Goal: Task Accomplishment & Management: Use online tool/utility

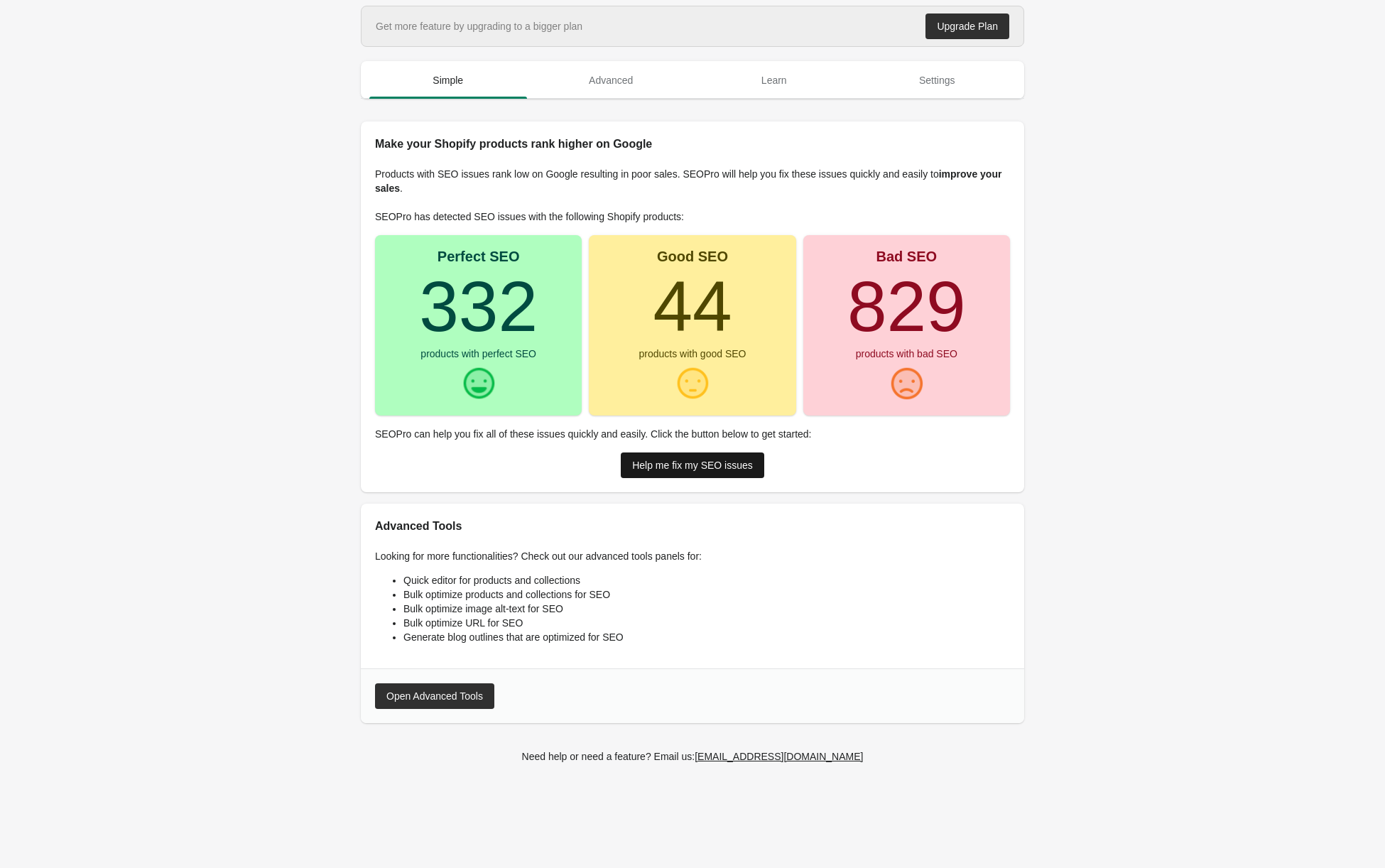
click at [642, 470] on div "Help me fix my SEO issues" at bounding box center [692, 465] width 121 height 11
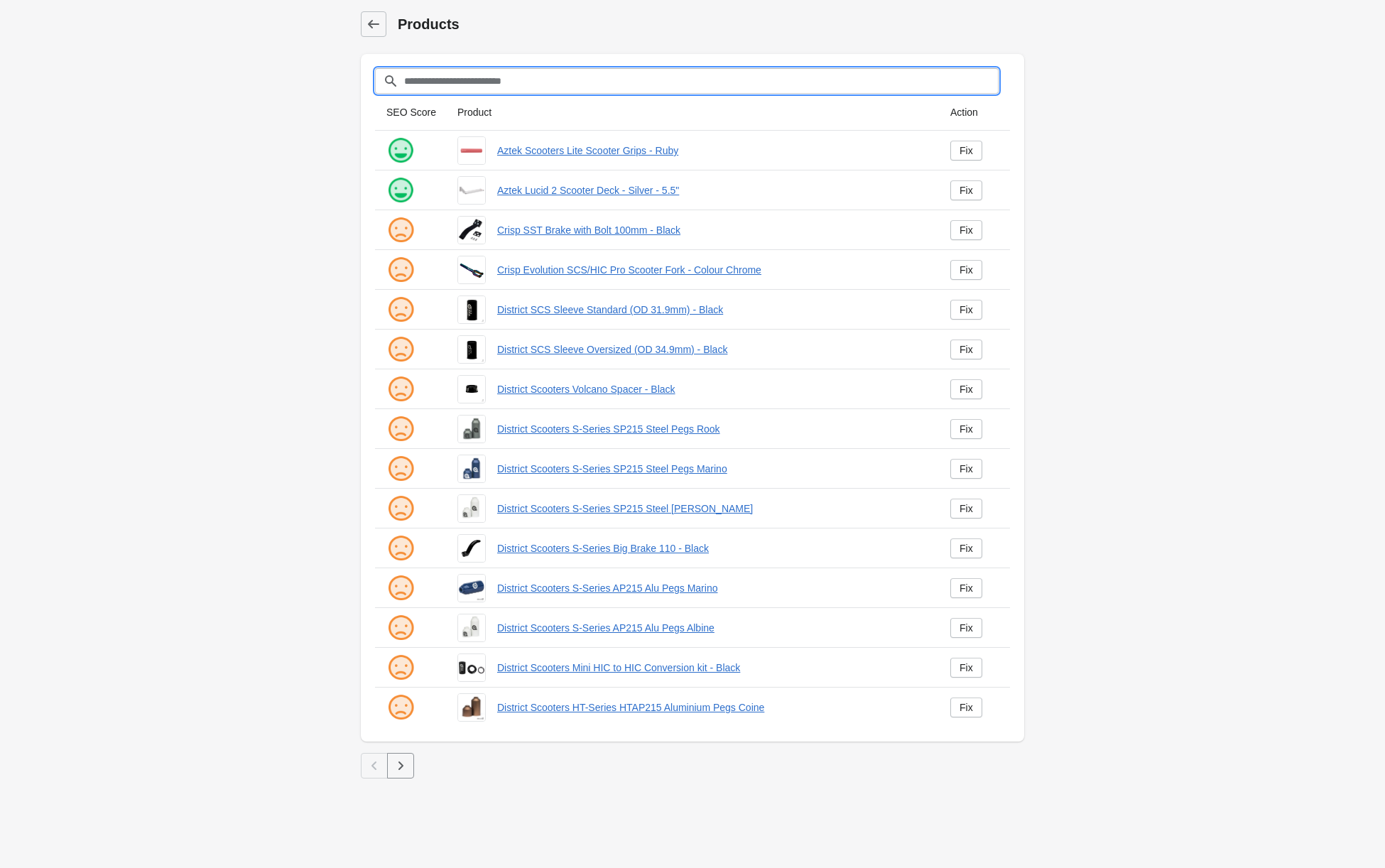
click at [530, 79] on input "Filter[title]" at bounding box center [701, 81] width 596 height 26
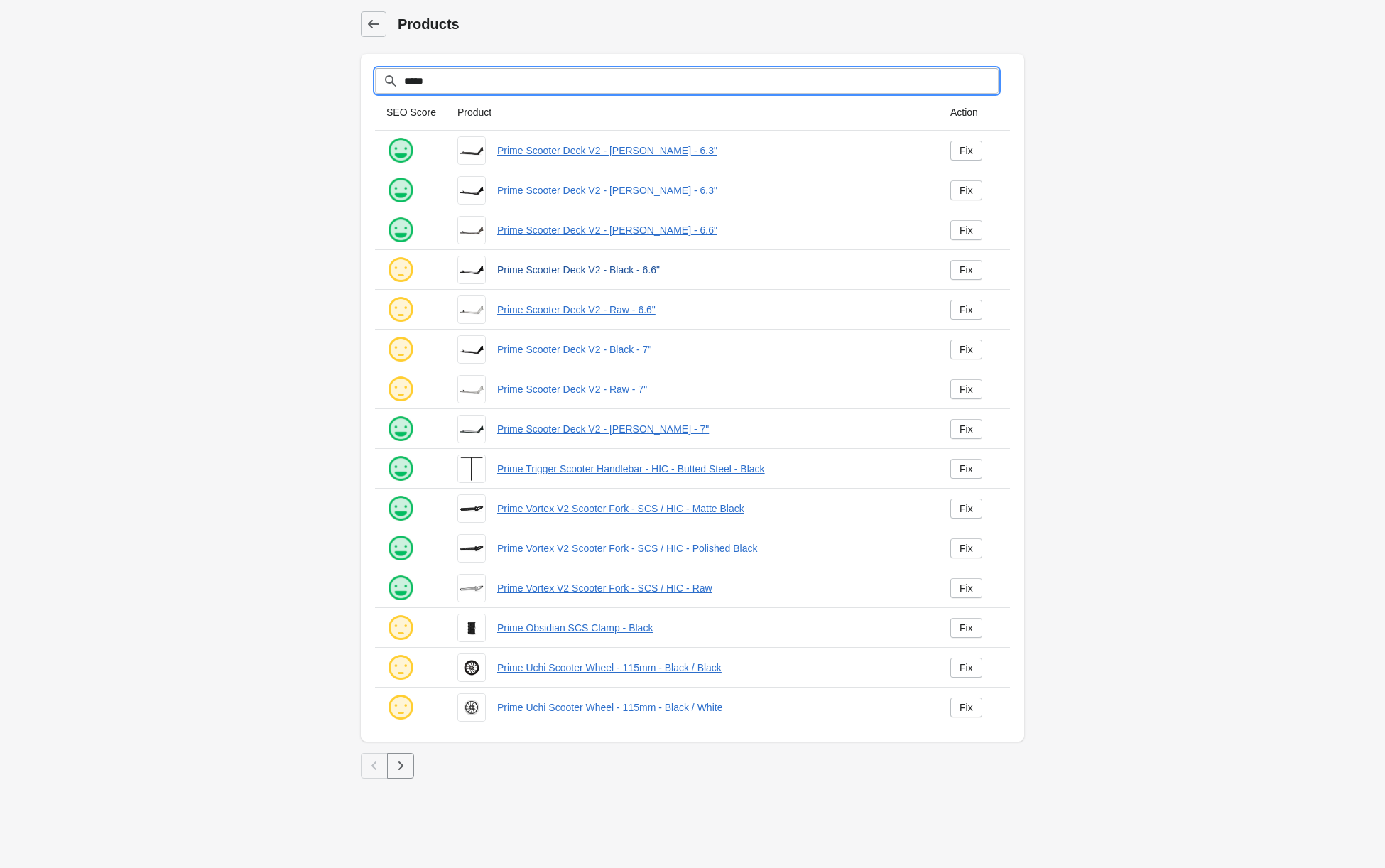
type input "*****"
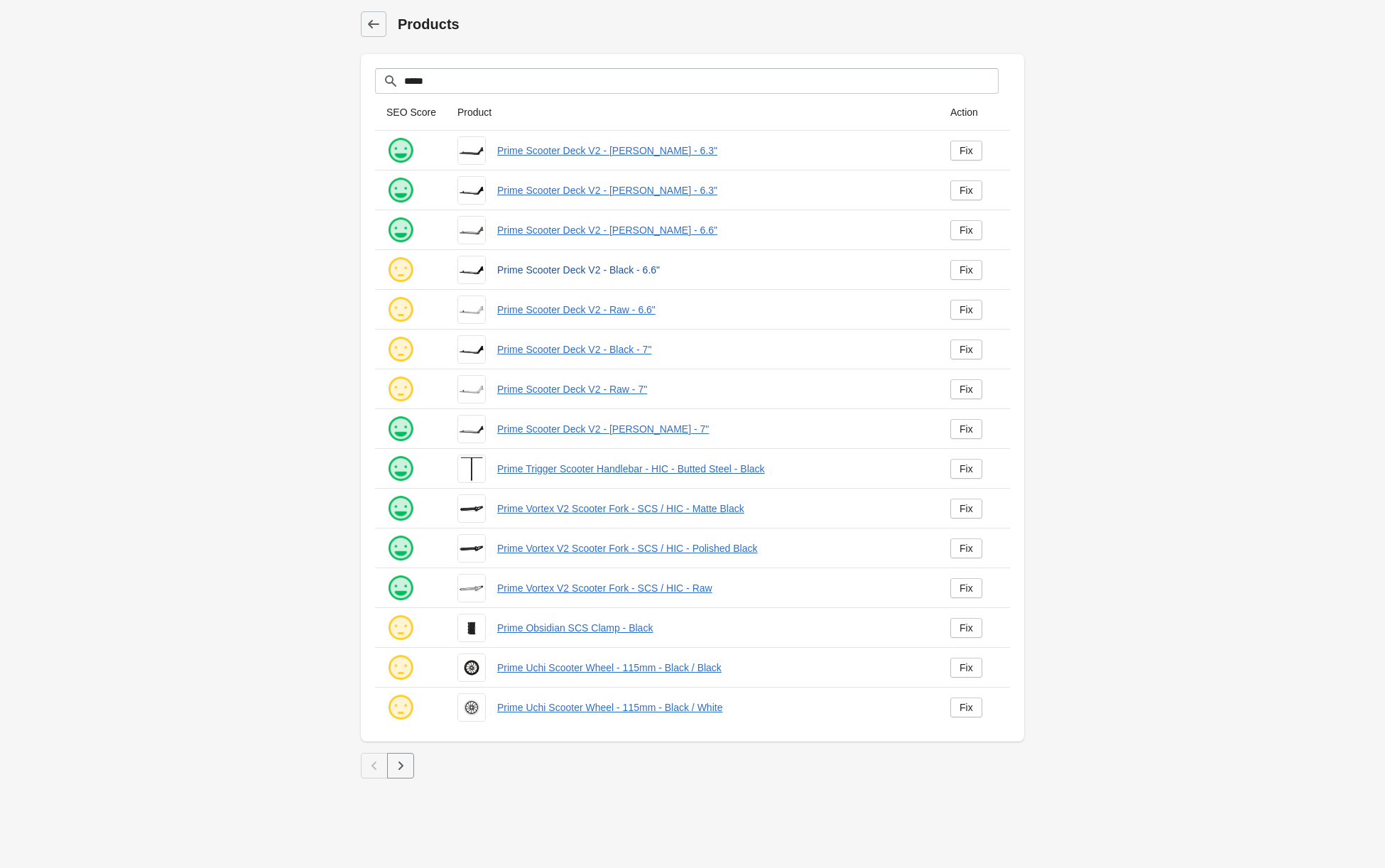
click at [553, 273] on link "Prime Scooter Deck V2 - Black - 6.6"" at bounding box center [712, 270] width 430 height 14
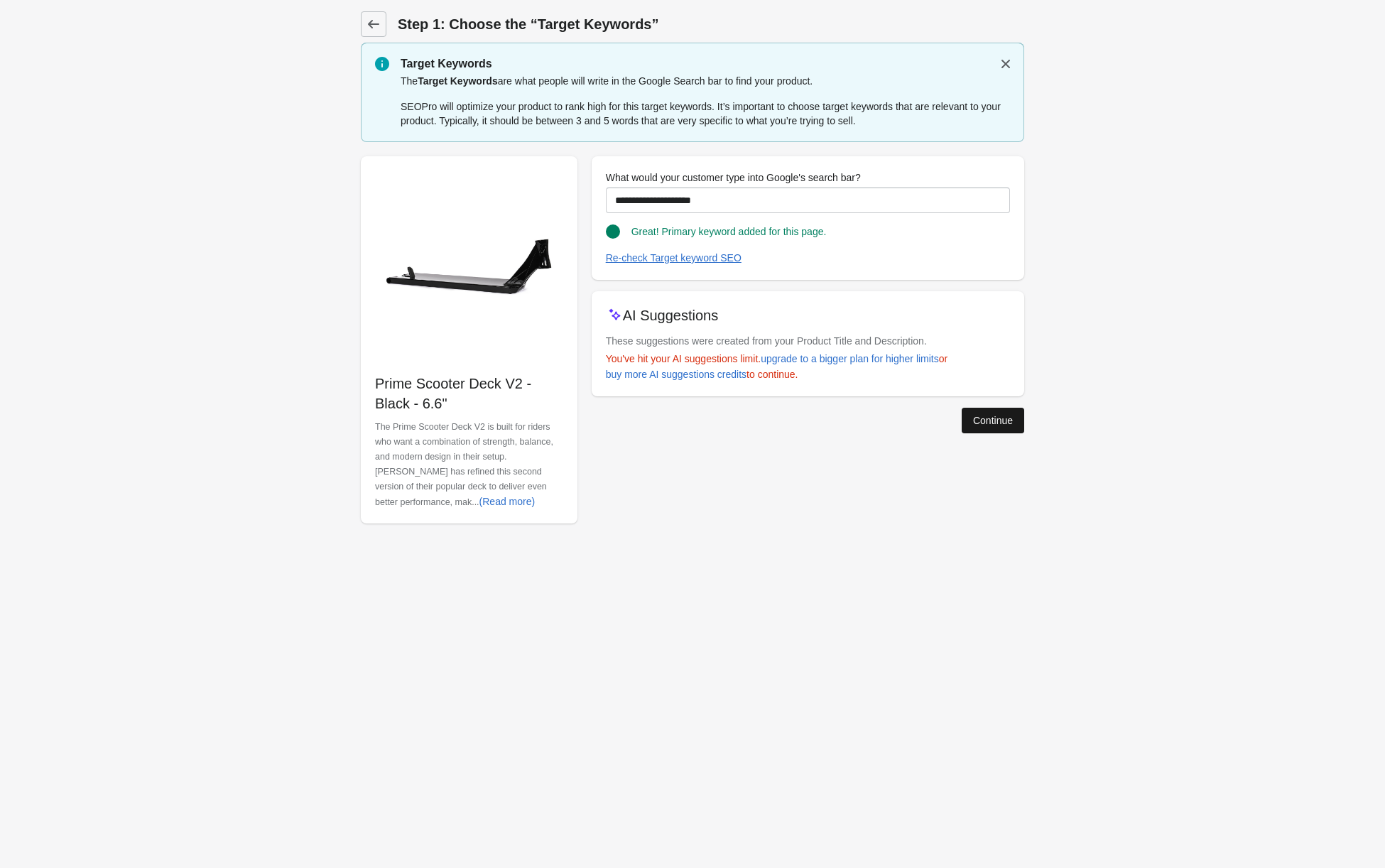
click at [974, 415] on div "Continue" at bounding box center [993, 421] width 40 height 11
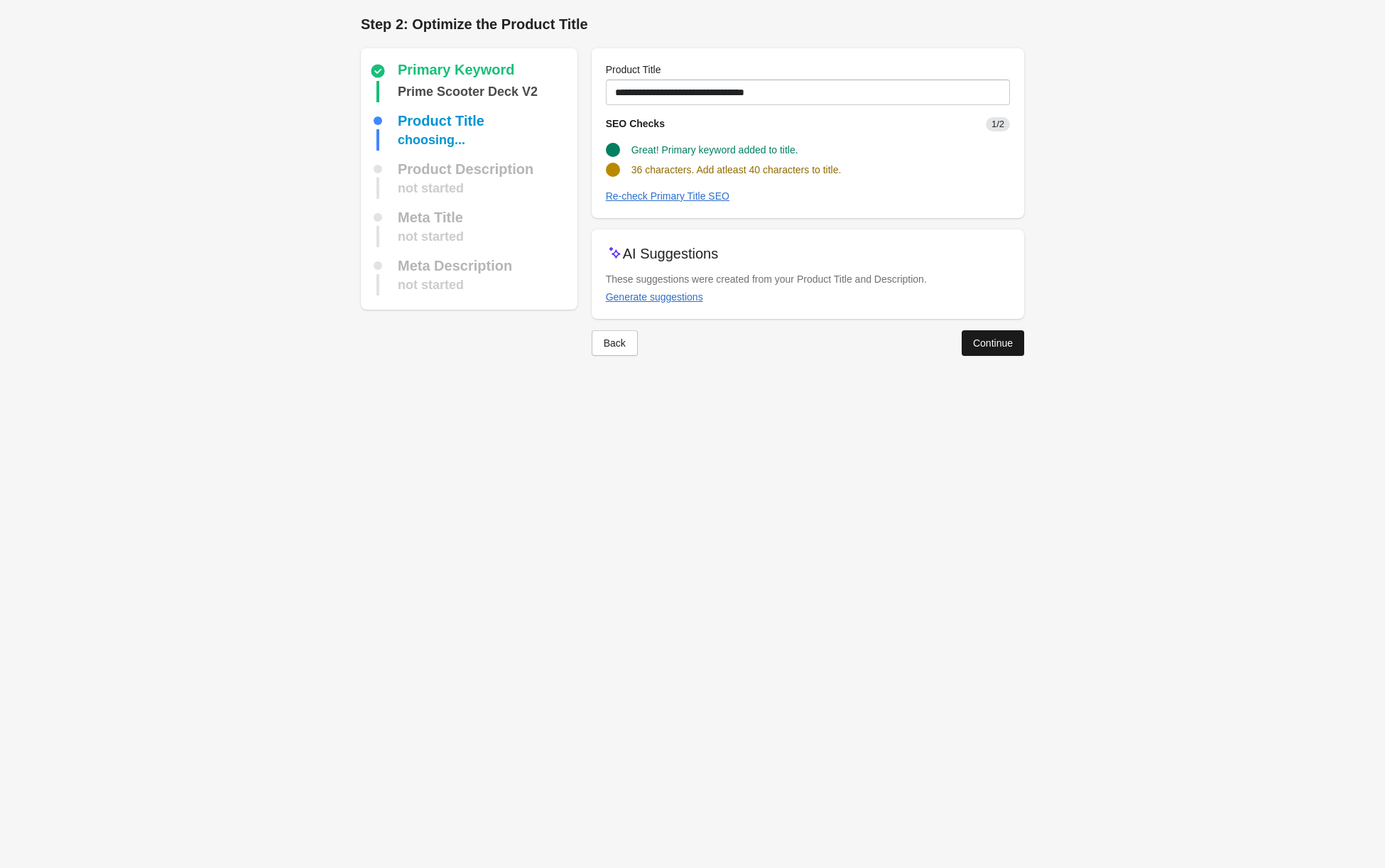
click at [970, 353] on button "Continue" at bounding box center [993, 343] width 63 height 26
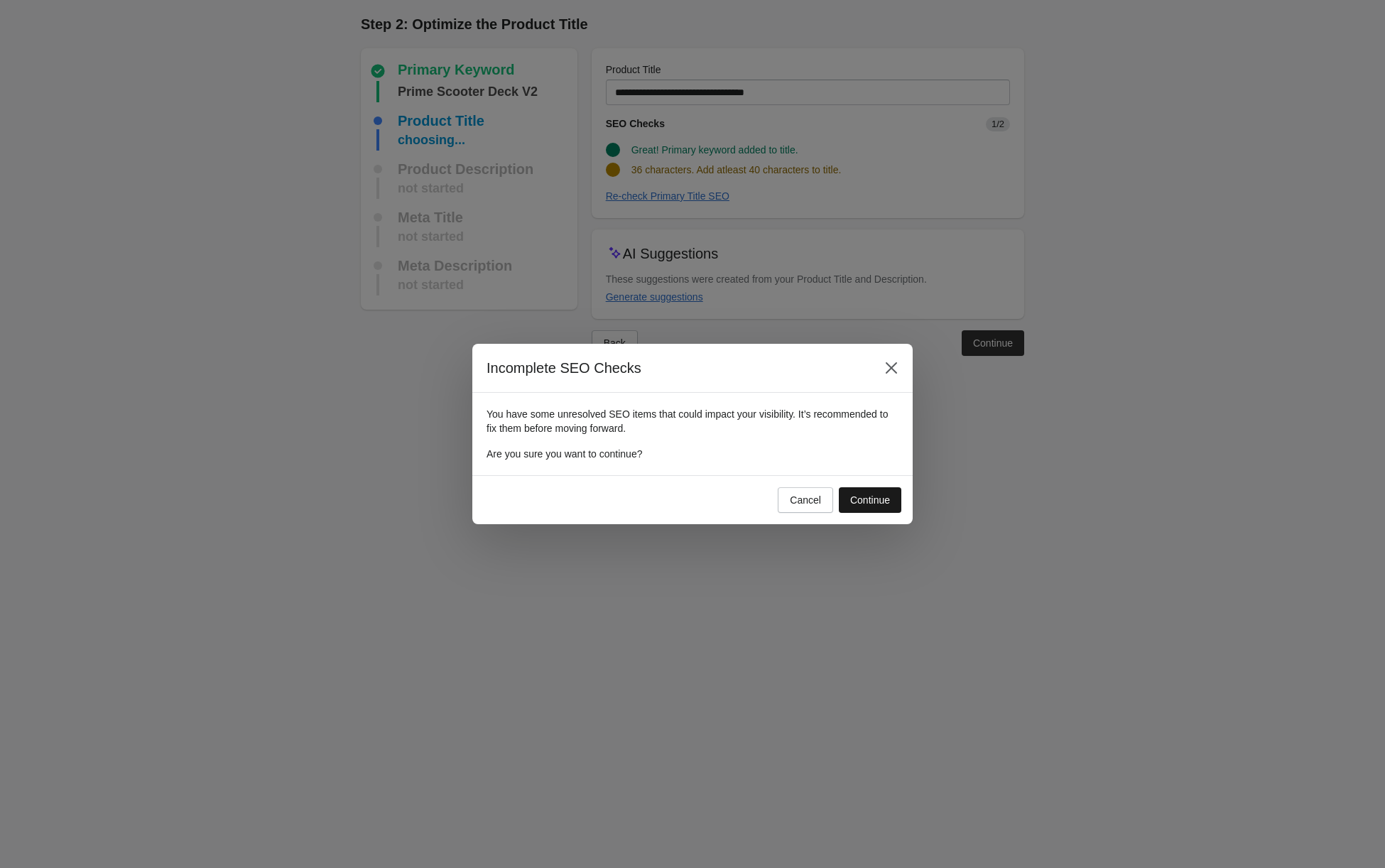
click at [855, 501] on div "Continue" at bounding box center [870, 500] width 40 height 11
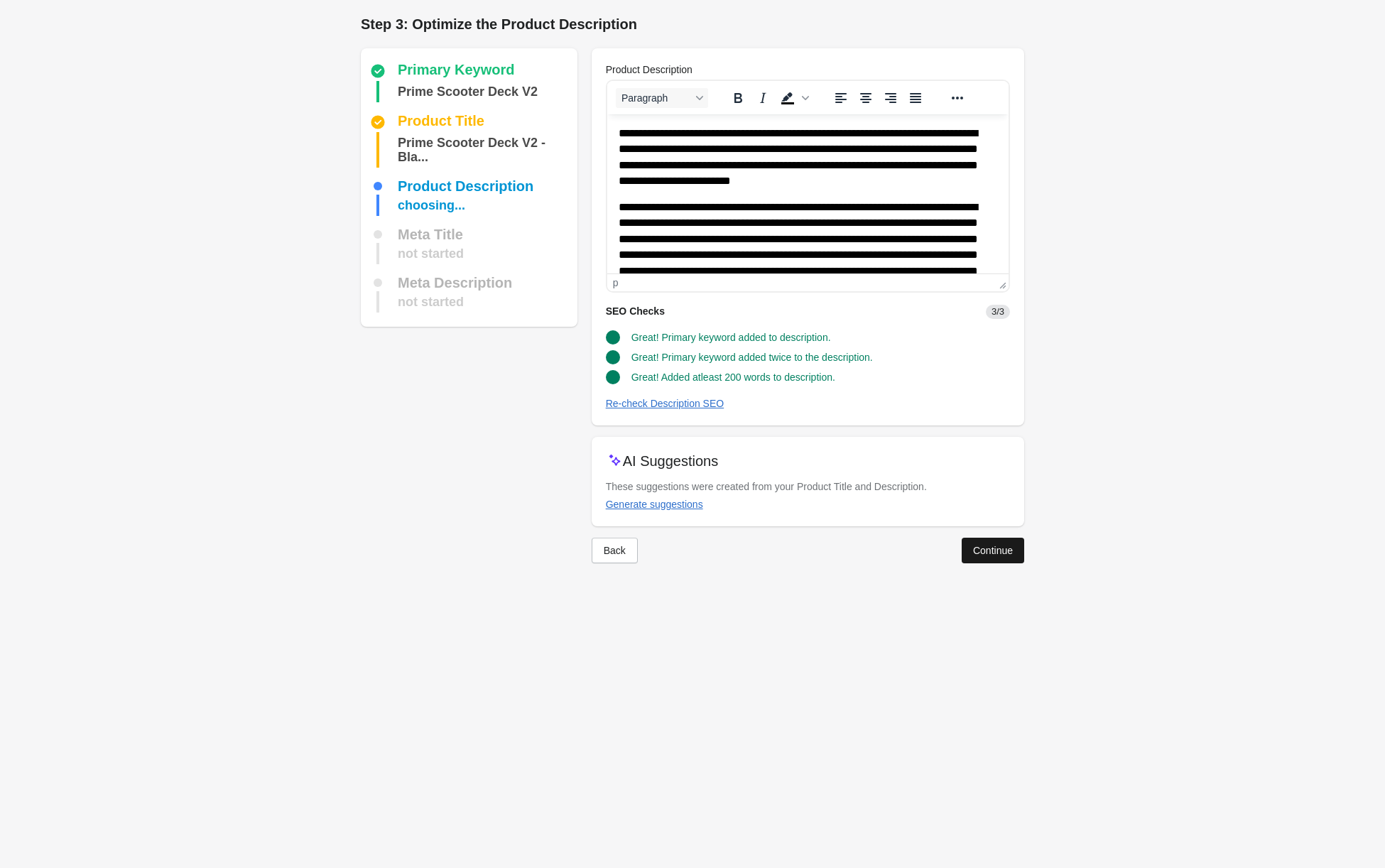
click at [982, 555] on div "Continue" at bounding box center [993, 551] width 40 height 11
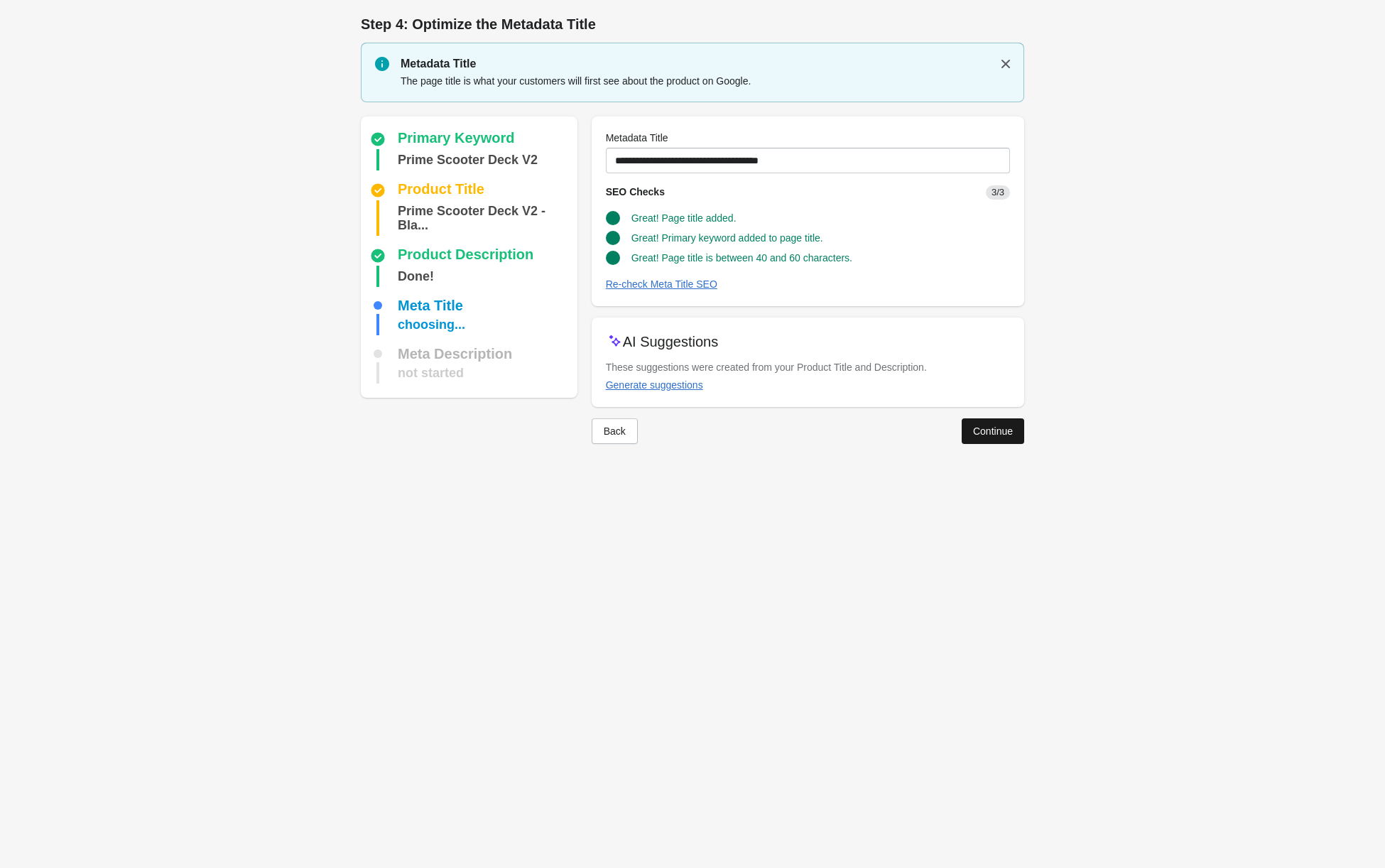
click at [990, 433] on div "Continue" at bounding box center [993, 431] width 40 height 11
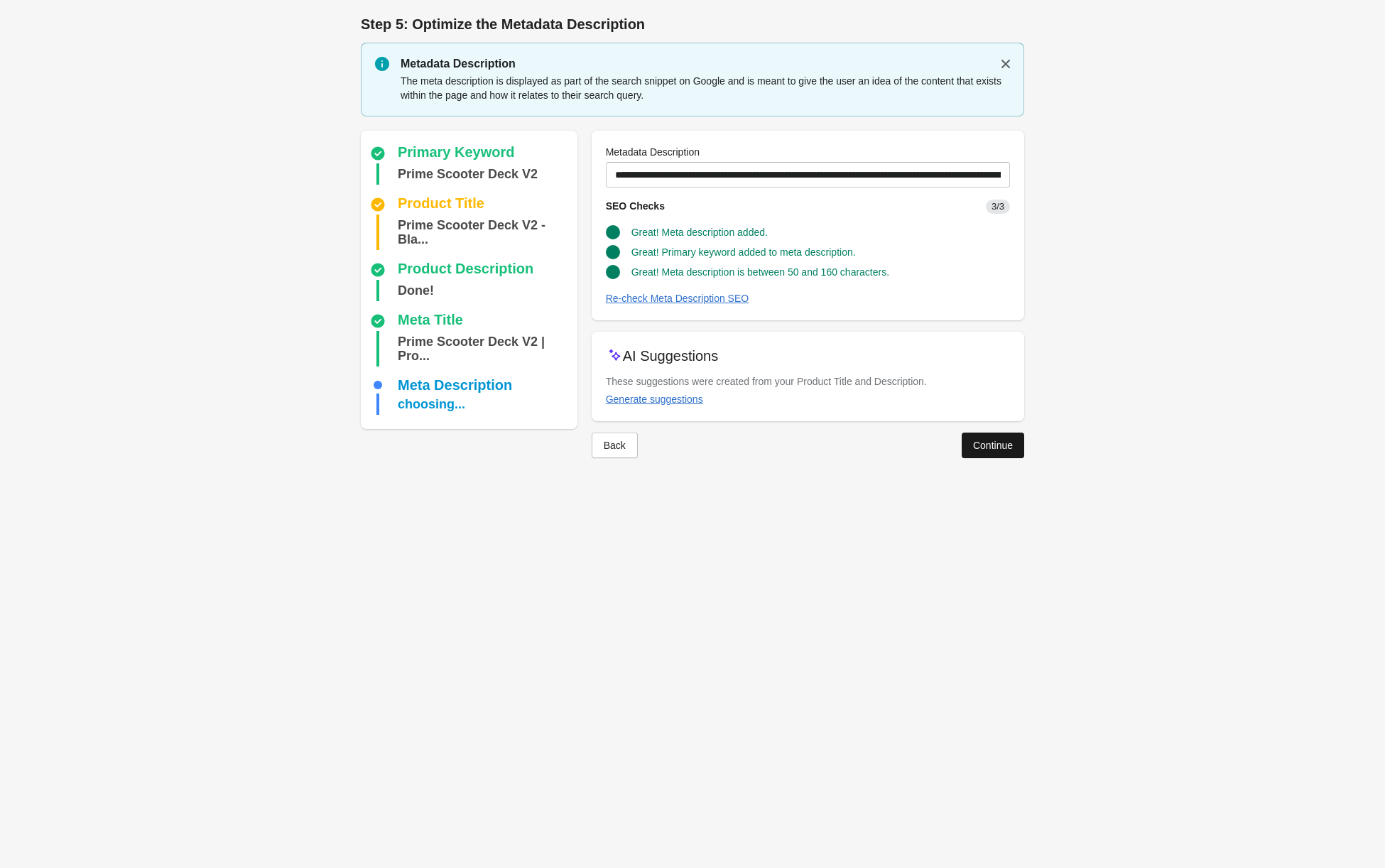
click at [1018, 441] on button "Continue" at bounding box center [993, 446] width 63 height 26
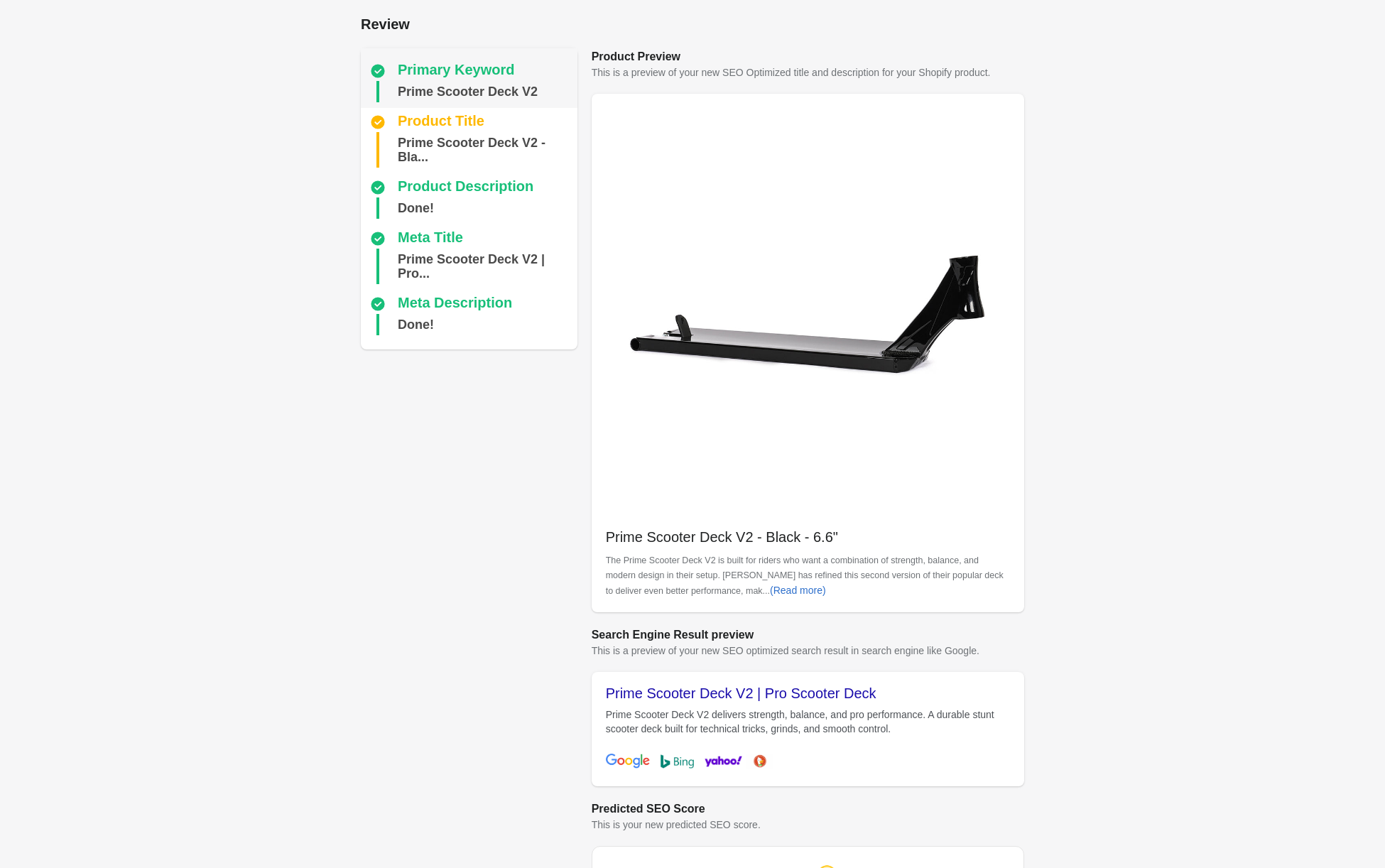
click at [410, 67] on div "Primary Keyword" at bounding box center [456, 71] width 117 height 17
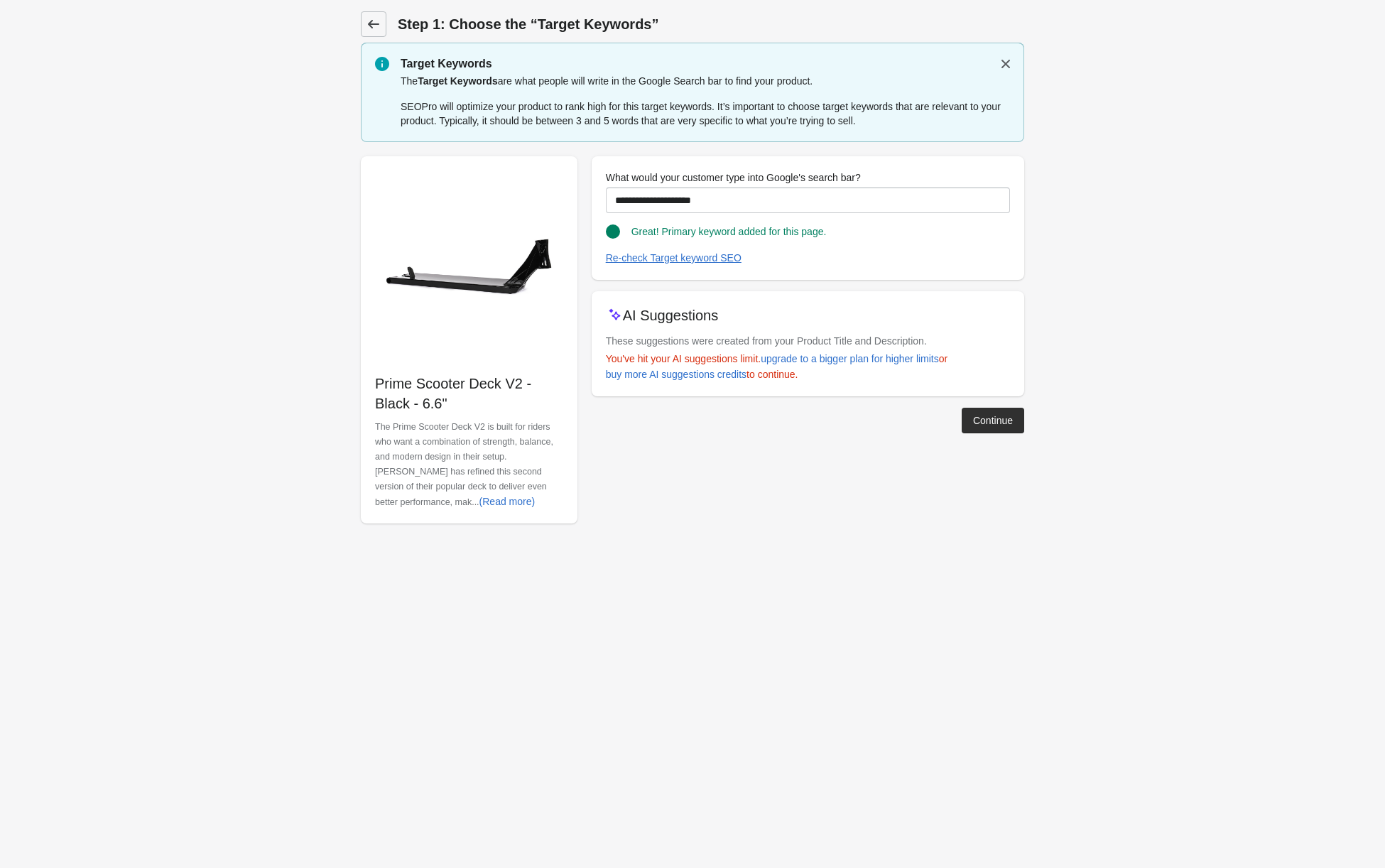
click at [374, 17] on icon at bounding box center [374, 24] width 14 height 14
